Goal: Navigation & Orientation: Go to known website

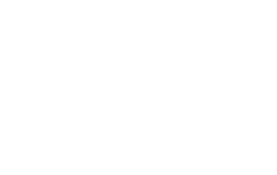
click at [128, 4] on html at bounding box center [138, 2] width 277 height 4
